Goal: Task Accomplishment & Management: Use online tool/utility

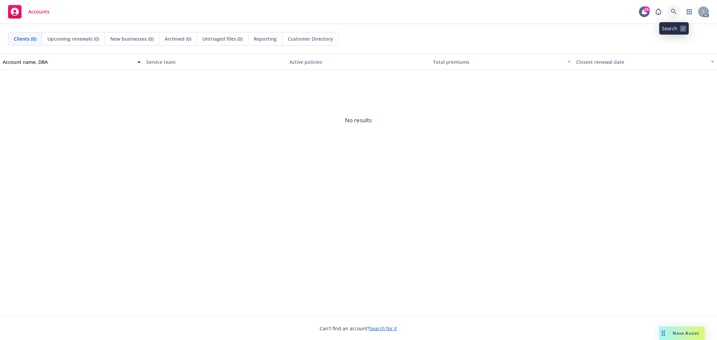
click at [673, 14] on icon at bounding box center [674, 12] width 6 height 6
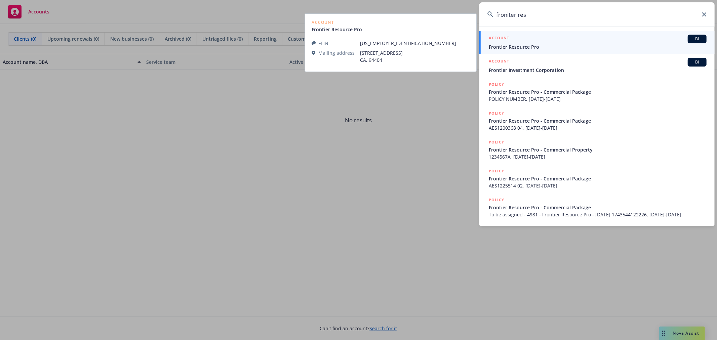
type input "froniter res"
click at [543, 46] on span "Frontier Resource Pro" at bounding box center [598, 46] width 218 height 7
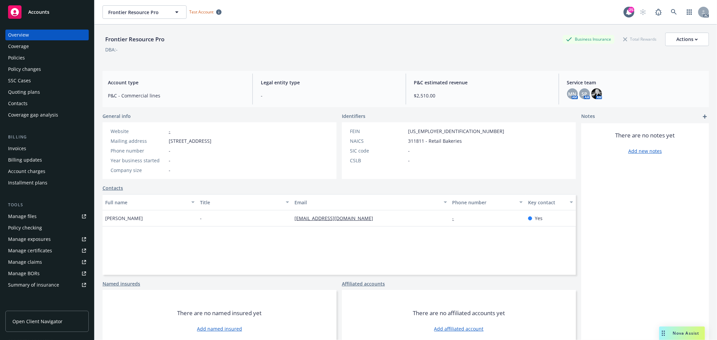
click at [37, 91] on div "Quoting plans" at bounding box center [24, 92] width 32 height 11
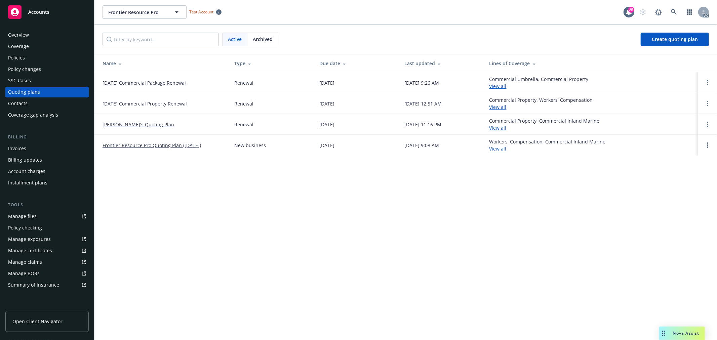
click at [170, 82] on link "10/01/25 Commercial Package Renewal" at bounding box center [144, 82] width 83 height 7
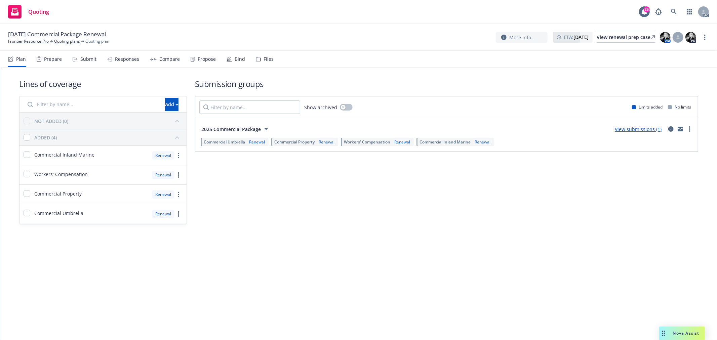
click at [130, 59] on div "Responses" at bounding box center [127, 58] width 24 height 5
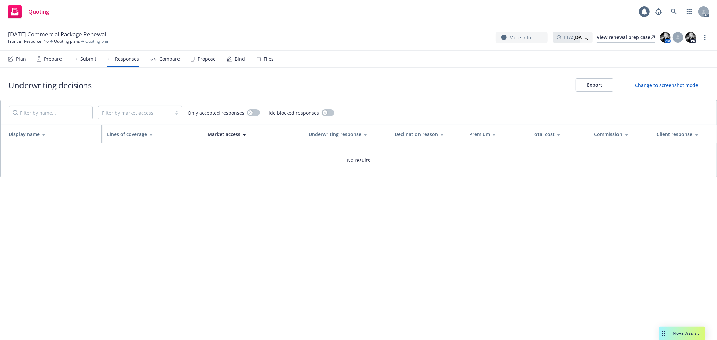
click at [92, 62] on div "Submit" at bounding box center [88, 58] width 16 height 5
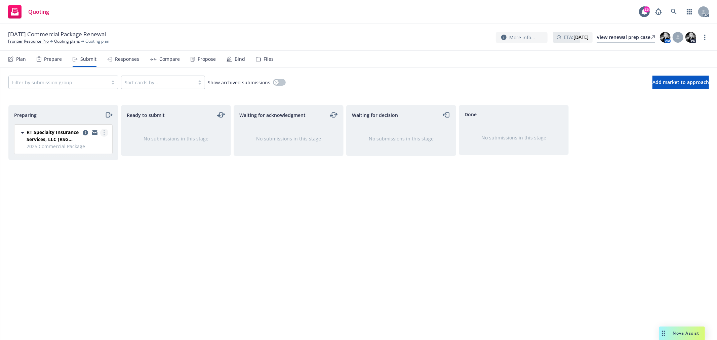
click at [103, 130] on link "more" at bounding box center [104, 133] width 8 height 8
click at [84, 202] on span "Add declined decision" at bounding box center [74, 200] width 66 height 6
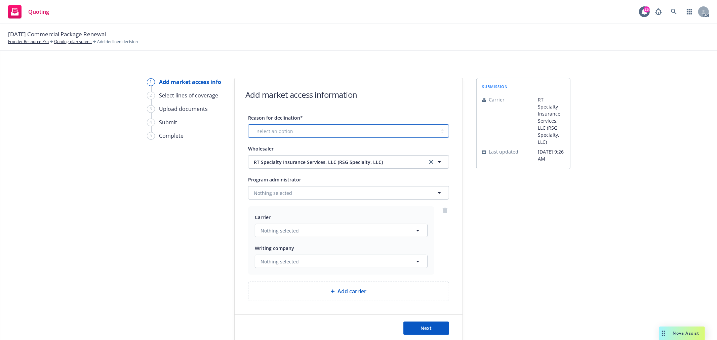
click at [278, 131] on select "-- select an option -- Cannot compete with other markets Carrier non-renewed Ca…" at bounding box center [348, 130] width 201 height 13
click at [125, 242] on div "1 Add market access info 2 Select lines of coverage 3 Upload documents 4 Submit…" at bounding box center [358, 210] width 700 height 264
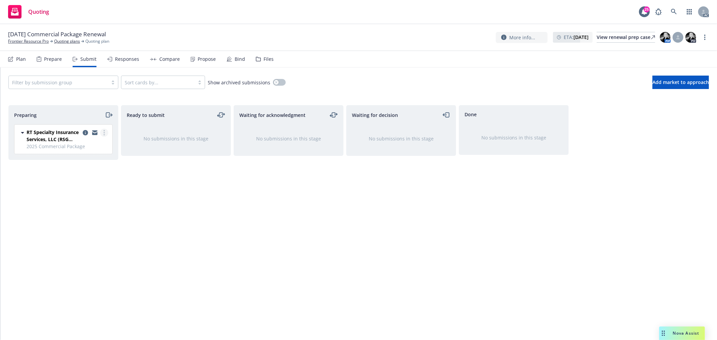
click at [105, 134] on link "more" at bounding box center [104, 133] width 8 height 8
click at [270, 198] on div "Waiting for acknowledgment No submissions in this stage" at bounding box center [289, 215] width 110 height 221
click at [106, 134] on link "more" at bounding box center [104, 133] width 8 height 8
click at [224, 182] on div "Ready to submit No submissions in this stage" at bounding box center [176, 215] width 110 height 221
click at [35, 42] on link "Frontier Resource Pro" at bounding box center [28, 41] width 41 height 6
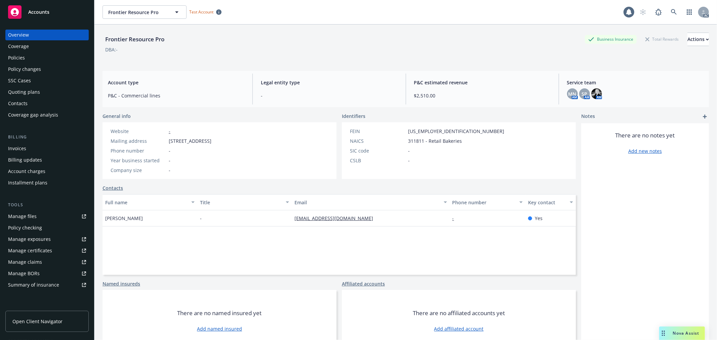
click at [41, 91] on div "Quoting plans" at bounding box center [47, 92] width 78 height 11
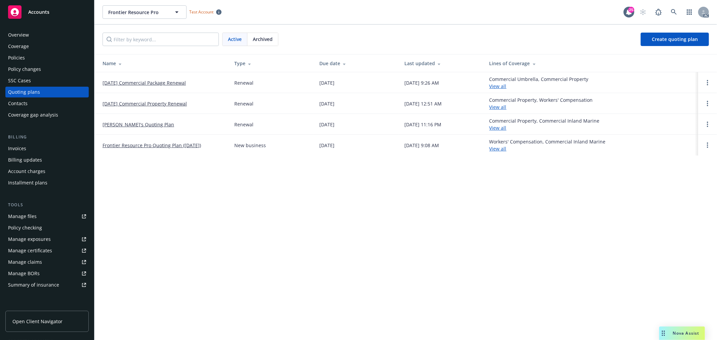
click at [170, 102] on link "[DATE] Commercial Property Renewal" at bounding box center [145, 103] width 84 height 7
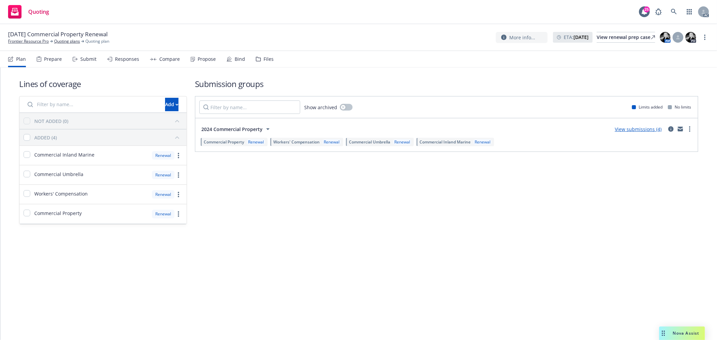
click at [82, 58] on div "Submit" at bounding box center [88, 58] width 16 height 5
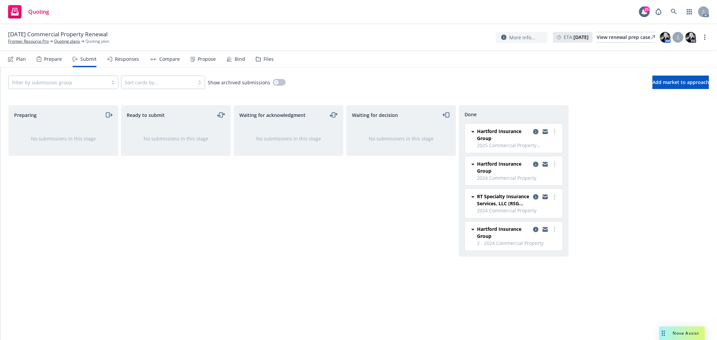
click at [129, 60] on div "Responses" at bounding box center [127, 58] width 24 height 5
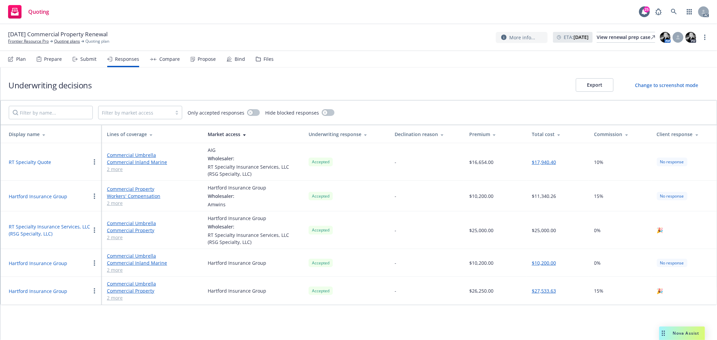
click at [87, 59] on div "Submit" at bounding box center [88, 58] width 16 height 5
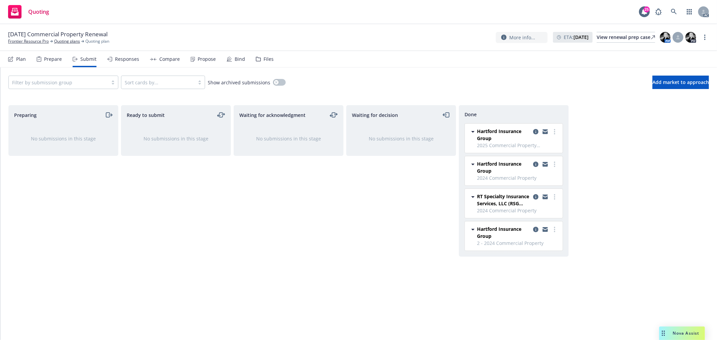
click at [124, 59] on div "Responses" at bounding box center [127, 58] width 24 height 5
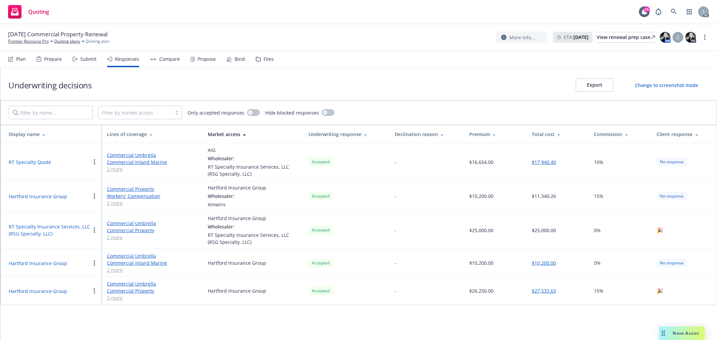
click at [91, 59] on div "Submit" at bounding box center [88, 58] width 16 height 5
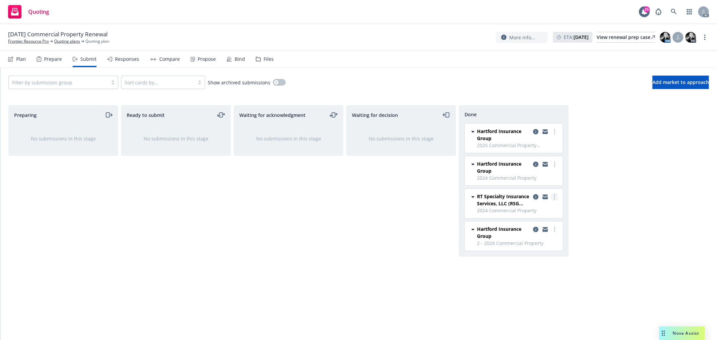
click at [555, 197] on circle "more" at bounding box center [554, 196] width 1 height 1
click at [529, 235] on span "Add declined decision" at bounding box center [524, 238] width 66 height 6
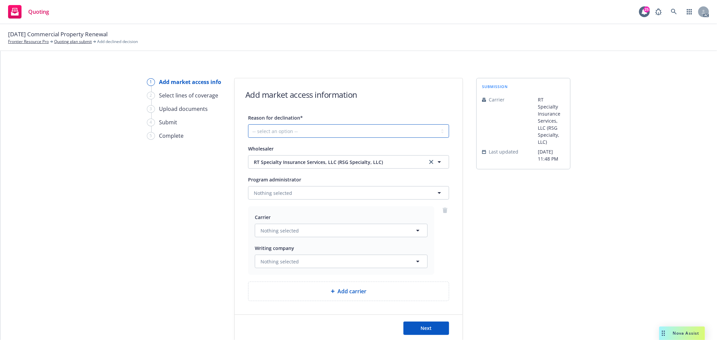
click at [306, 133] on select "-- select an option -- Cannot compete with other markets Carrier non-renewed Ca…" at bounding box center [348, 130] width 201 height 13
select select "DOES_NOT_FIT_UNDERWRITER_APPETITE"
click at [248, 124] on select "-- select an option -- Cannot compete with other markets Carrier non-renewed Ca…" at bounding box center [348, 130] width 201 height 13
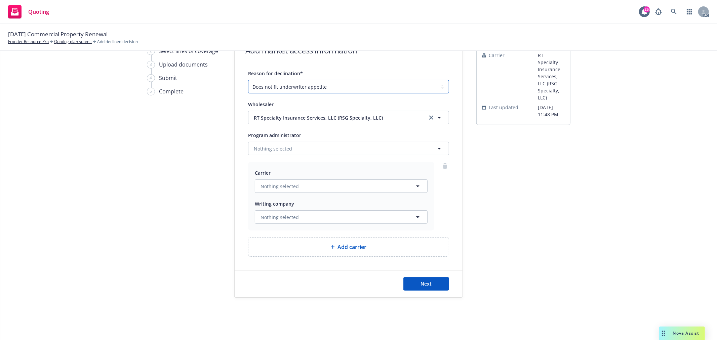
scroll to position [45, 0]
click at [320, 183] on button "Nothing selected" at bounding box center [341, 185] width 173 height 13
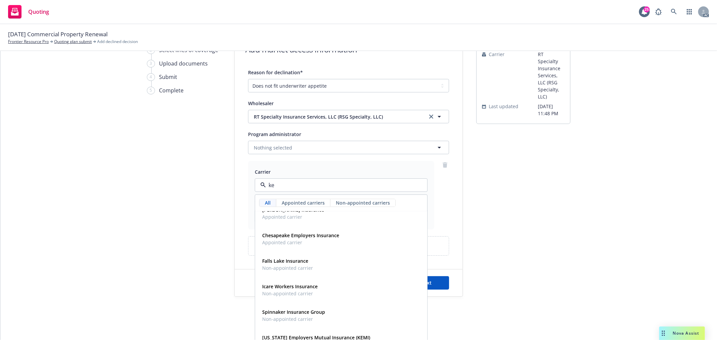
scroll to position [0, 0]
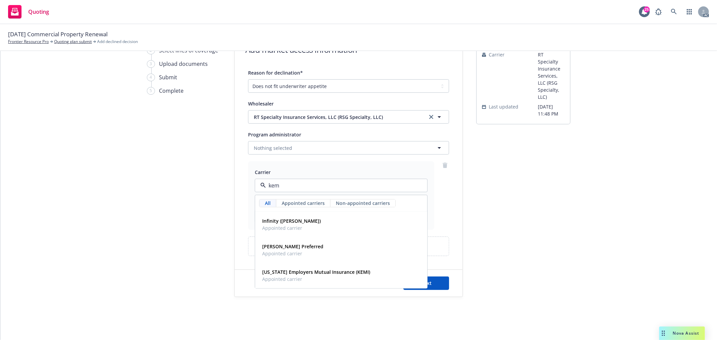
type input "kemp"
click at [319, 229] on div "Infinity (Kemper) Appointed carrier" at bounding box center [340, 224] width 163 height 17
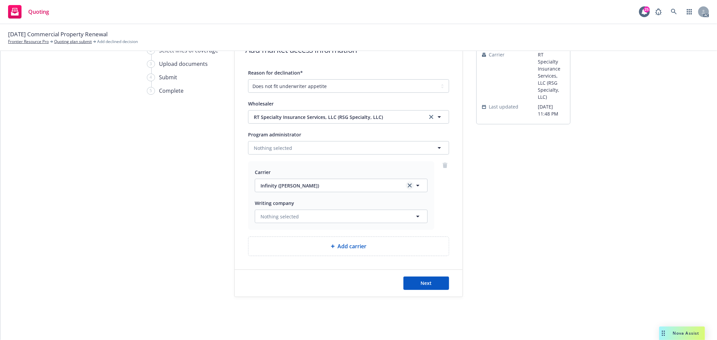
click at [409, 182] on link "clear selection" at bounding box center [410, 185] width 8 height 8
click at [301, 217] on button "Nothing selected" at bounding box center [341, 216] width 173 height 13
type input "kemp"
click at [307, 240] on span "Domestic - 10914" at bounding box center [321, 242] width 119 height 7
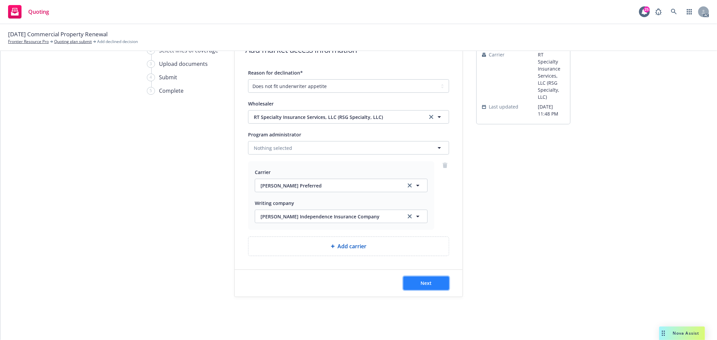
click at [435, 282] on button "Next" at bounding box center [426, 283] width 46 height 13
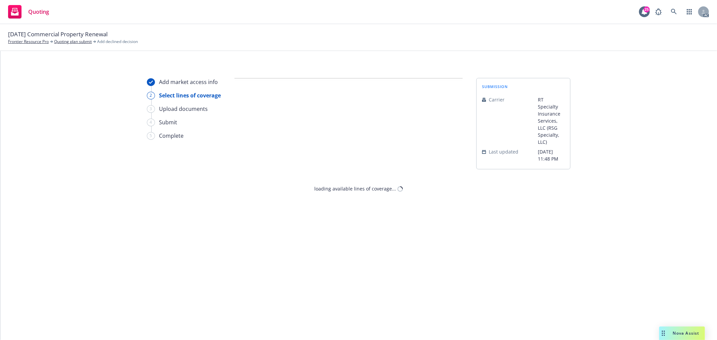
select select "DOES_NOT_FIT_UNDERWRITER_APPETITE"
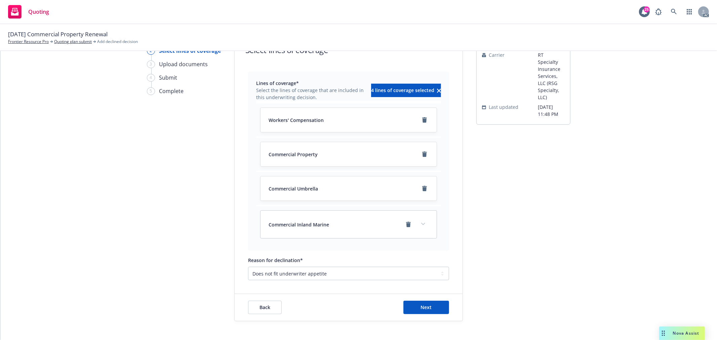
scroll to position [69, 0]
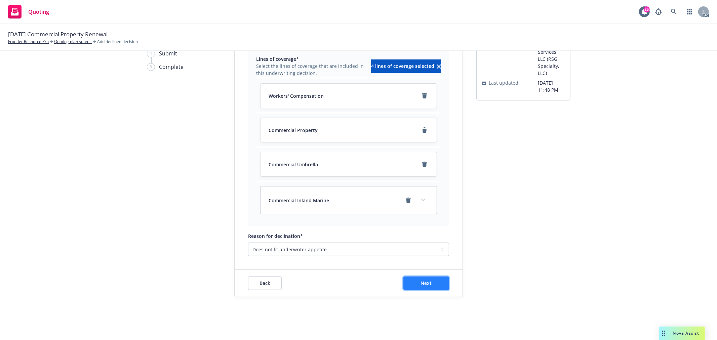
click at [425, 281] on span "Next" at bounding box center [426, 283] width 11 height 6
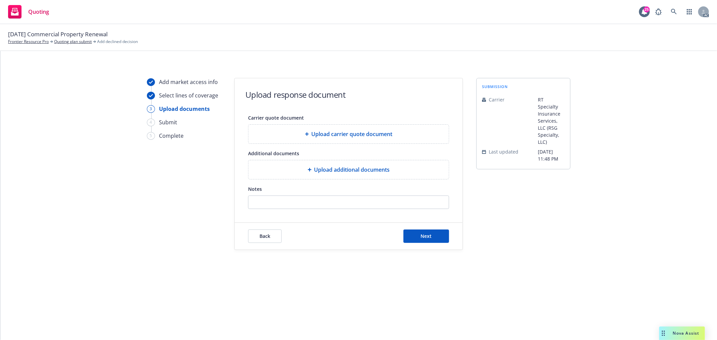
scroll to position [0, 0]
click at [426, 238] on span "Next" at bounding box center [426, 236] width 11 height 6
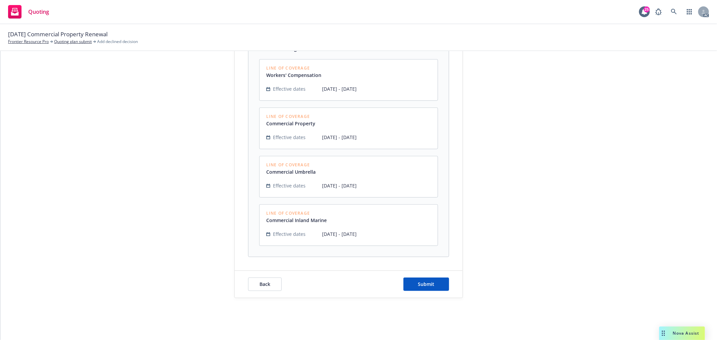
scroll to position [206, 0]
click at [429, 283] on span "Submit" at bounding box center [426, 283] width 16 height 6
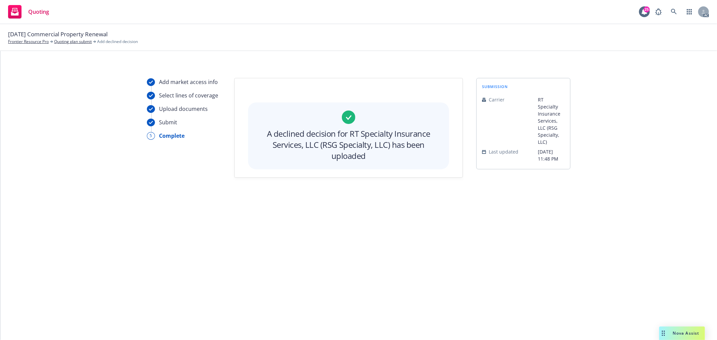
scroll to position [0, 0]
